Goal: Check status: Check status

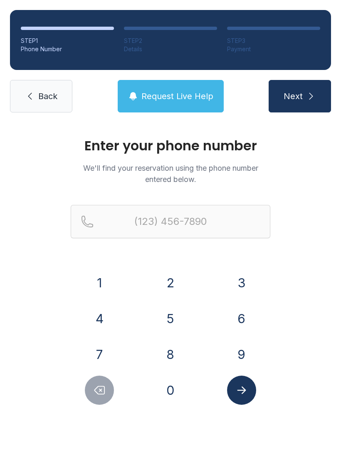
click at [240, 344] on button "9" at bounding box center [241, 354] width 29 height 29
click at [108, 278] on button "1" at bounding box center [99, 282] width 29 height 29
click at [178, 279] on button "2" at bounding box center [170, 282] width 29 height 29
click at [246, 278] on button "3" at bounding box center [241, 282] width 29 height 29
click at [103, 313] on button "4" at bounding box center [99, 318] width 29 height 29
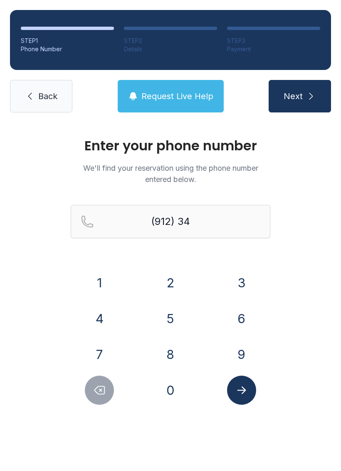
click at [243, 315] on button "6" at bounding box center [241, 318] width 29 height 29
click at [101, 315] on button "4" at bounding box center [99, 318] width 29 height 29
click at [240, 319] on button "6" at bounding box center [241, 318] width 29 height 29
click at [246, 354] on button "9" at bounding box center [241, 354] width 29 height 29
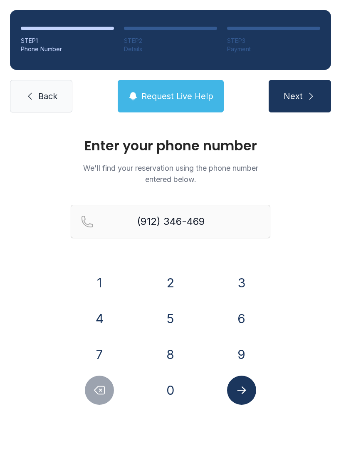
type input "[PHONE_NUMBER]"
click at [246, 391] on icon "Submit lookup form" at bounding box center [242, 390] width 12 height 12
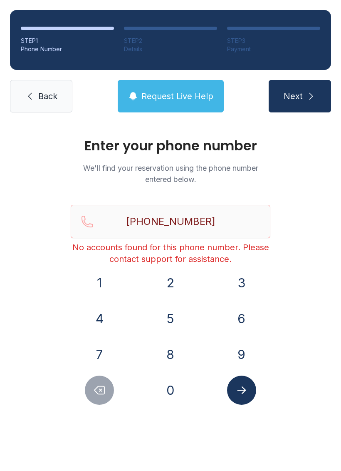
click at [47, 97] on span "Back" at bounding box center [47, 96] width 19 height 12
